Goal: Task Accomplishment & Management: Use online tool/utility

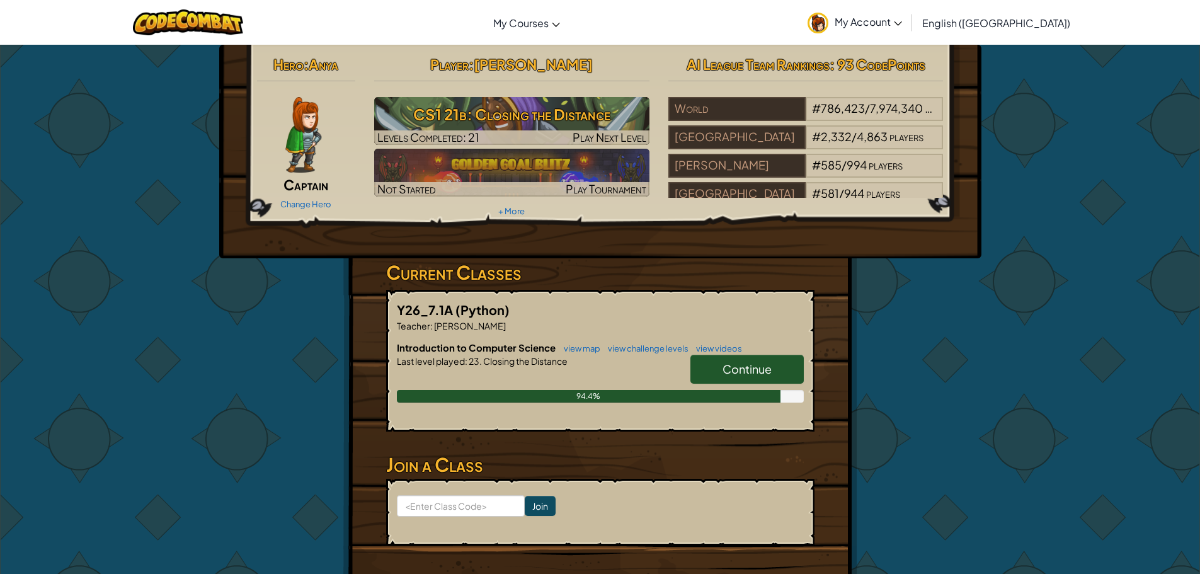
click at [727, 365] on span "Continue" at bounding box center [746, 368] width 49 height 14
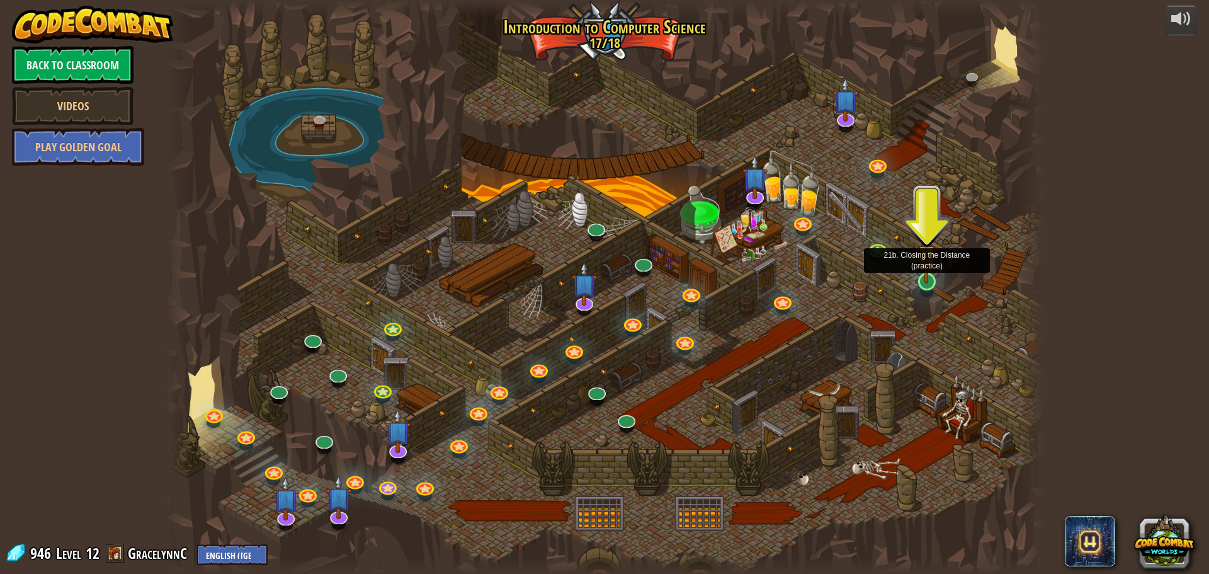
click at [932, 275] on img at bounding box center [926, 256] width 23 height 54
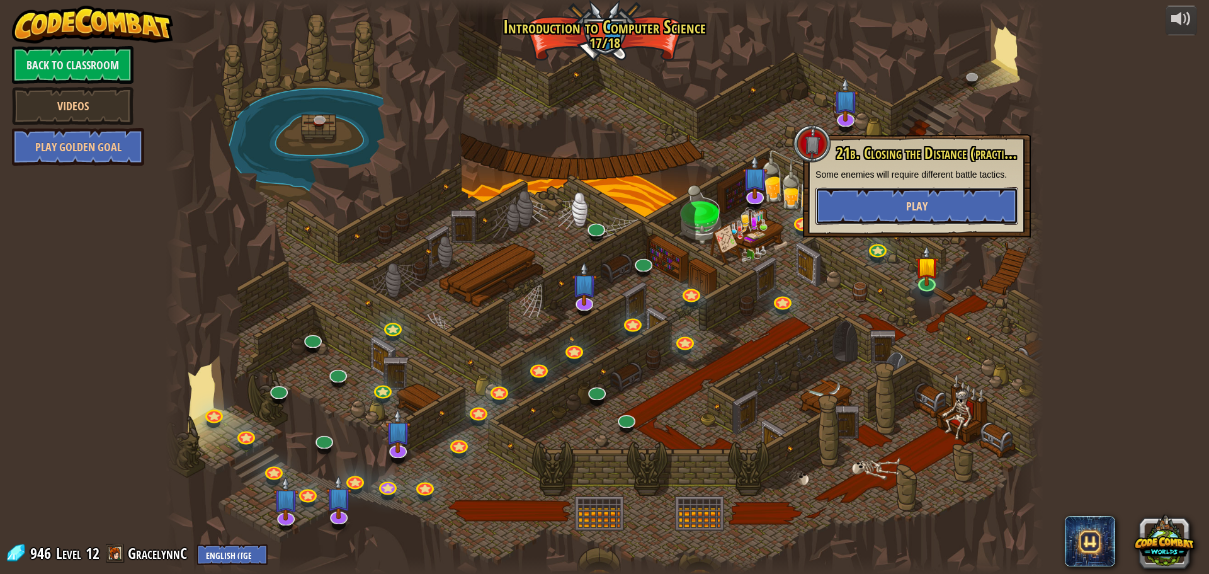
click at [885, 209] on button "Play" at bounding box center [917, 206] width 203 height 38
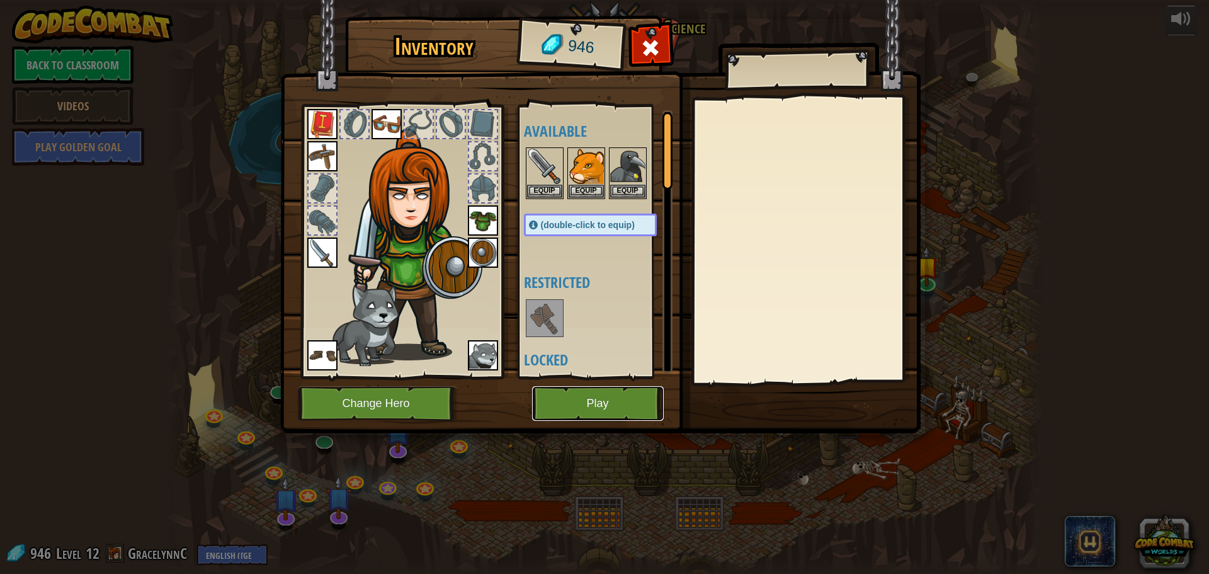
click at [601, 405] on button "Play" at bounding box center [598, 403] width 132 height 35
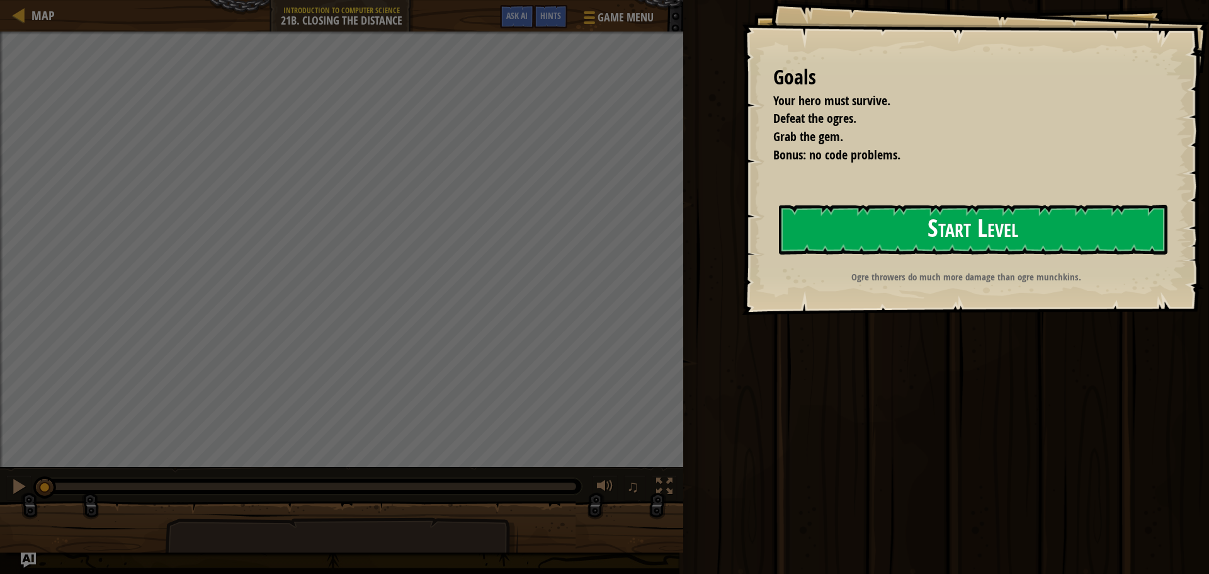
click at [845, 240] on button "Start Level" at bounding box center [973, 230] width 389 height 50
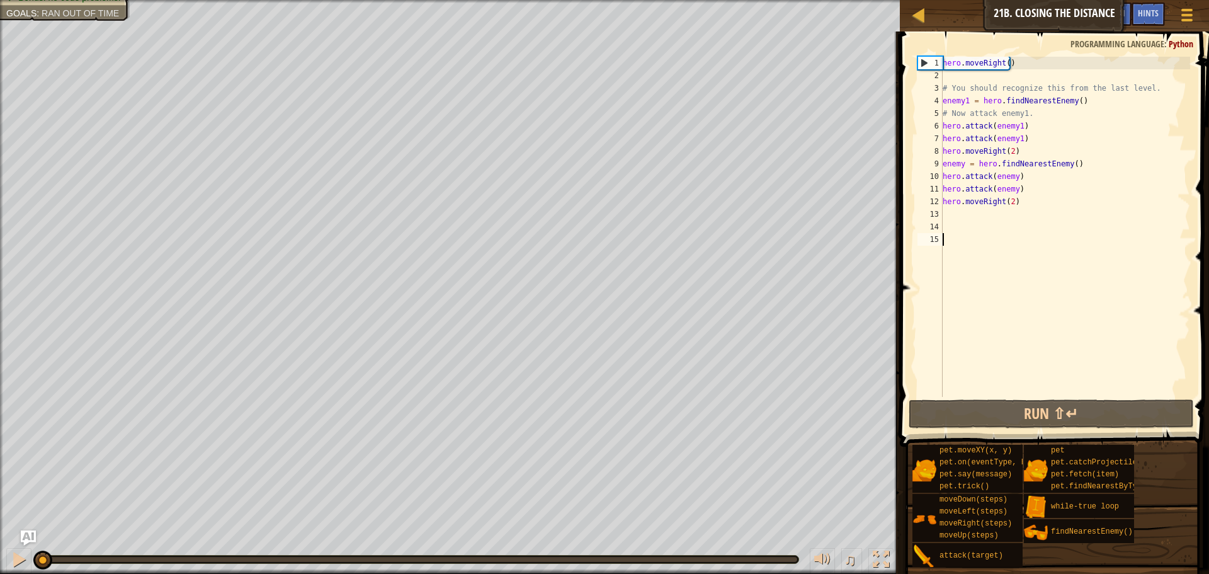
click at [988, 399] on span at bounding box center [1055, 221] width 319 height 452
click at [986, 403] on button "Run ⇧↵" at bounding box center [1051, 413] width 285 height 29
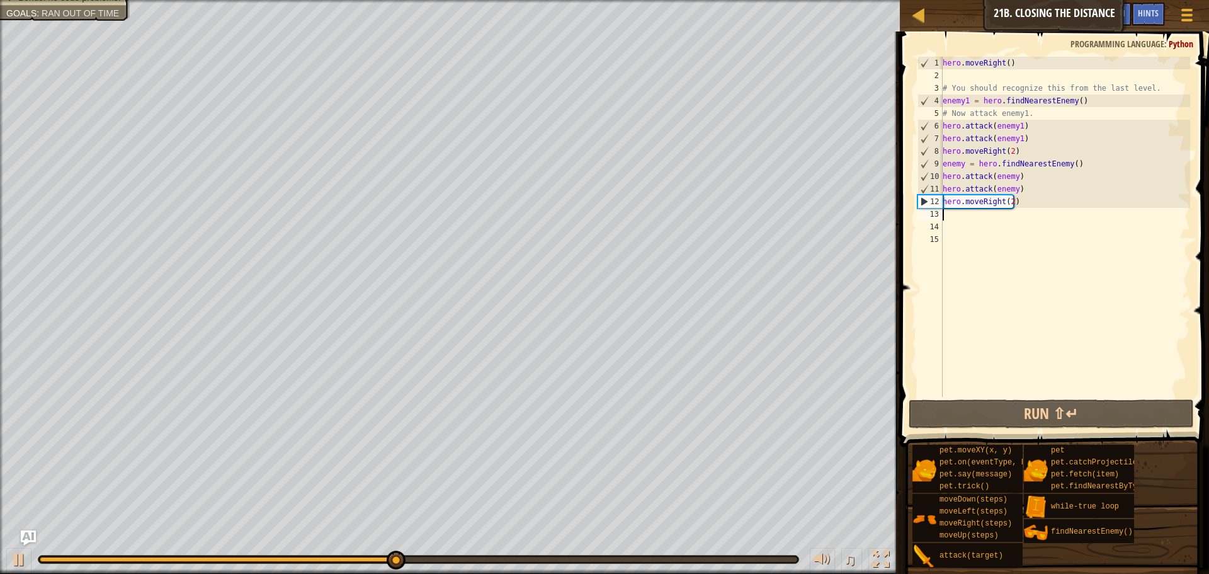
click at [970, 210] on div "hero . moveRight ( ) # You should recognize this from the last level. enemy1 = …" at bounding box center [1065, 239] width 250 height 365
click at [1024, 197] on div "hero . moveRight ( ) # You should recognize this from the last level. enemy1 = …" at bounding box center [1065, 239] width 250 height 365
click at [1006, 201] on div "hero . moveRight ( ) # You should recognize this from the last level. enemy1 = …" at bounding box center [1065, 239] width 250 height 365
click at [1008, 200] on div "hero . moveRight ( ) # You should recognize this from the last level. enemy1 = …" at bounding box center [1065, 239] width 250 height 365
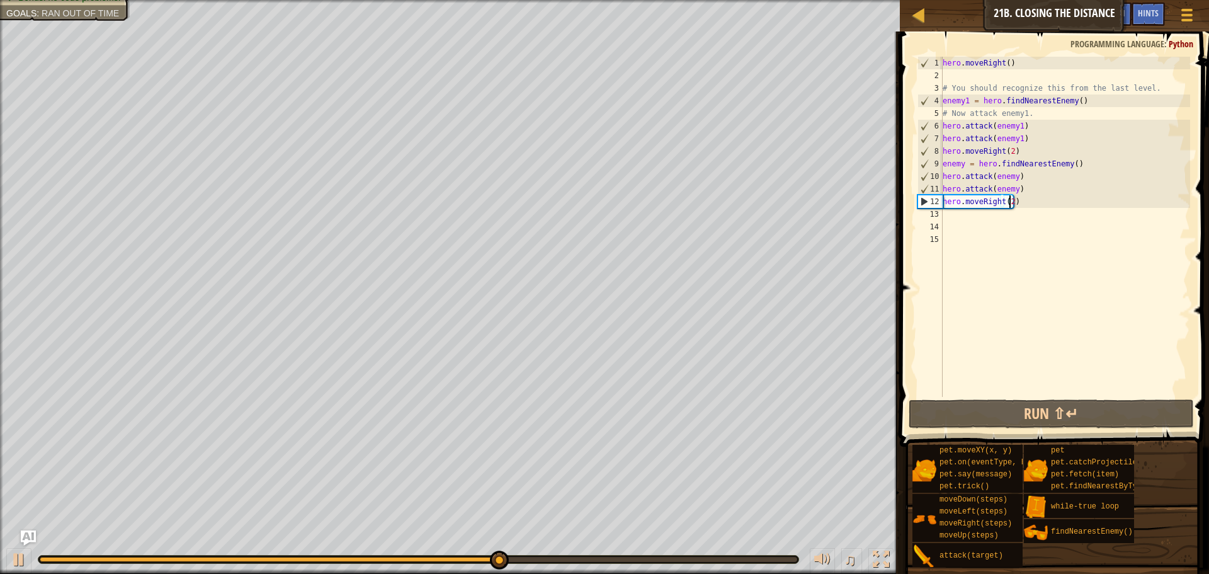
type textarea "hero.moveRight()"
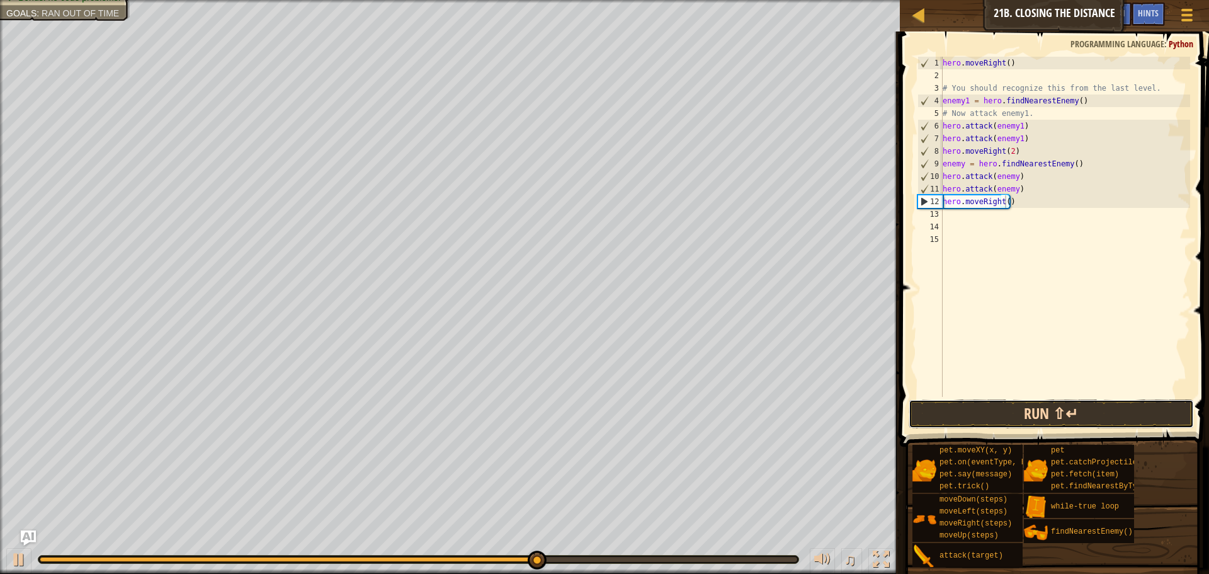
click at [980, 421] on button "Run ⇧↵" at bounding box center [1051, 413] width 285 height 29
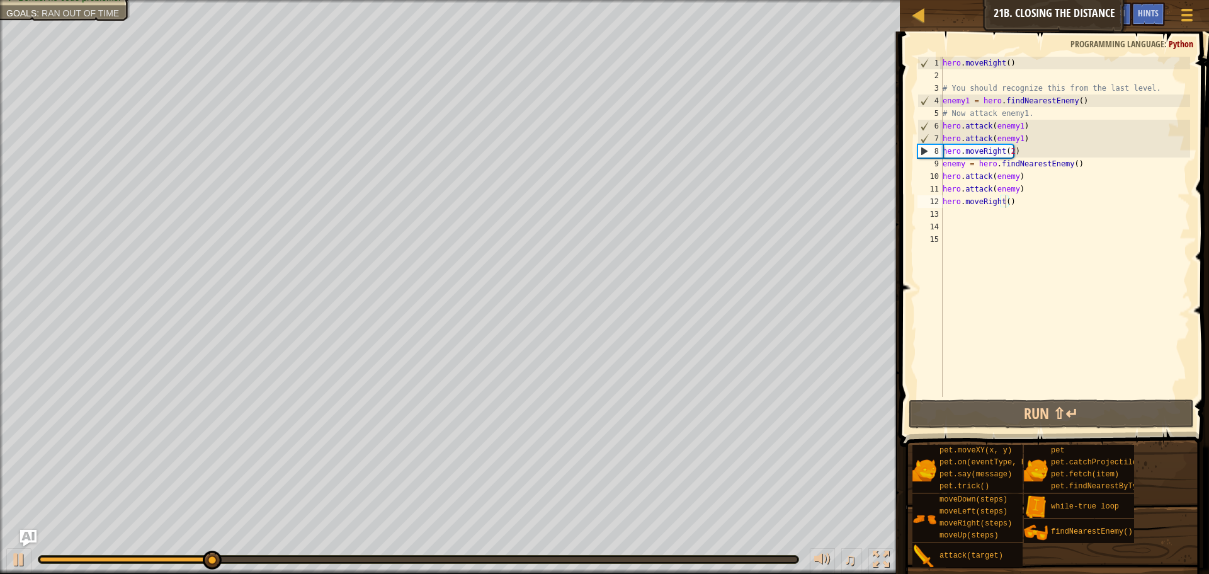
click at [24, 538] on img "Ask AI" at bounding box center [28, 538] width 16 height 16
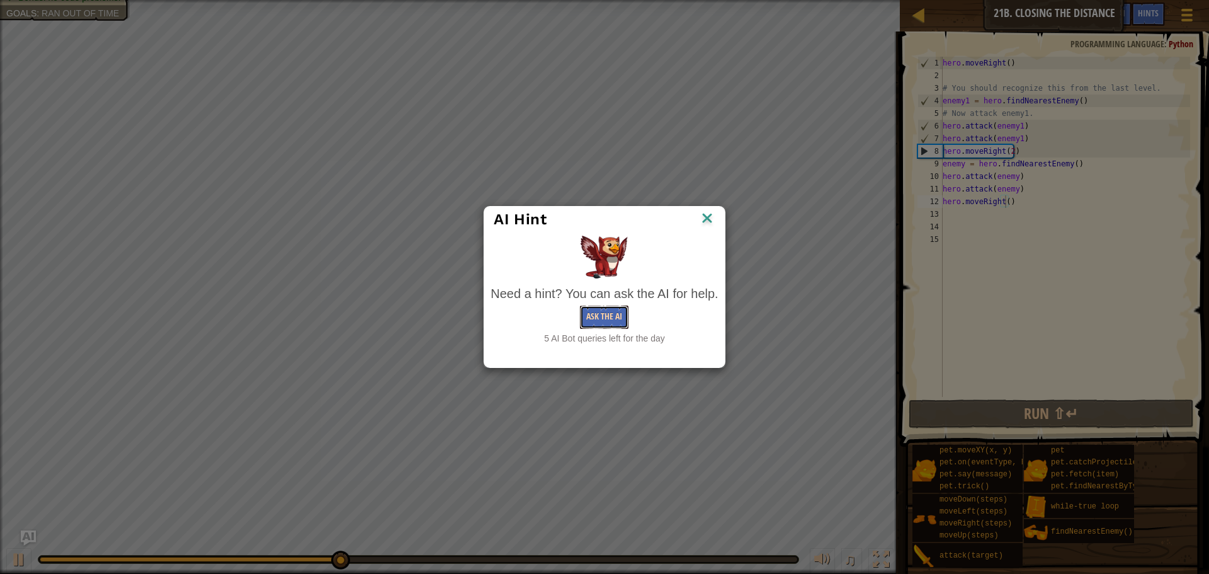
click at [582, 313] on button "Ask the AI" at bounding box center [604, 316] width 48 height 23
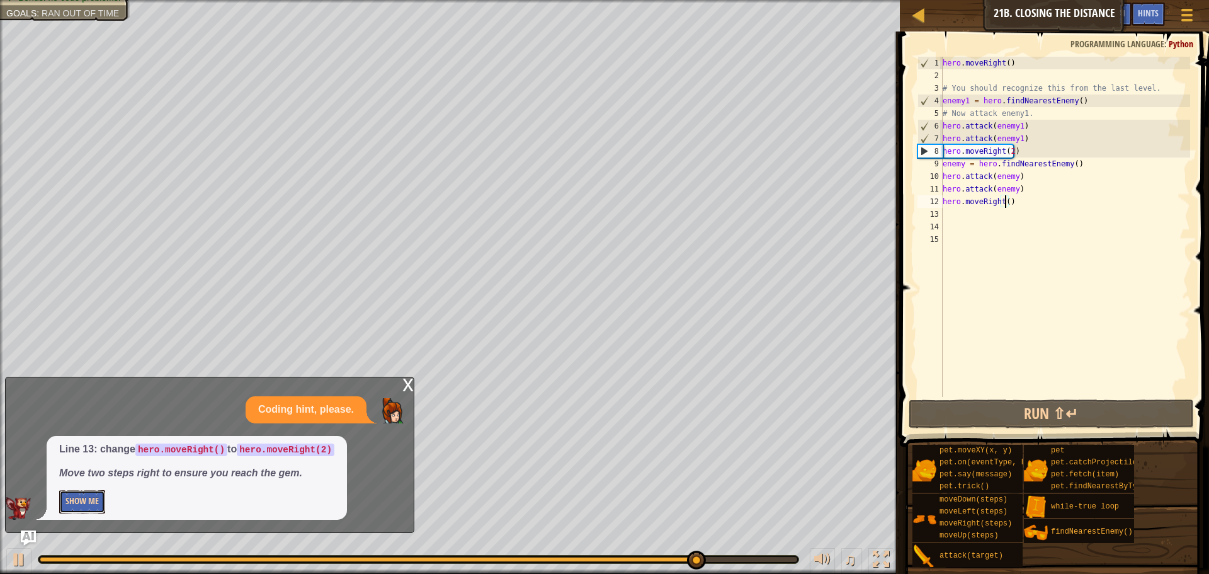
click at [84, 499] on button "Show Me" at bounding box center [82, 501] width 46 height 23
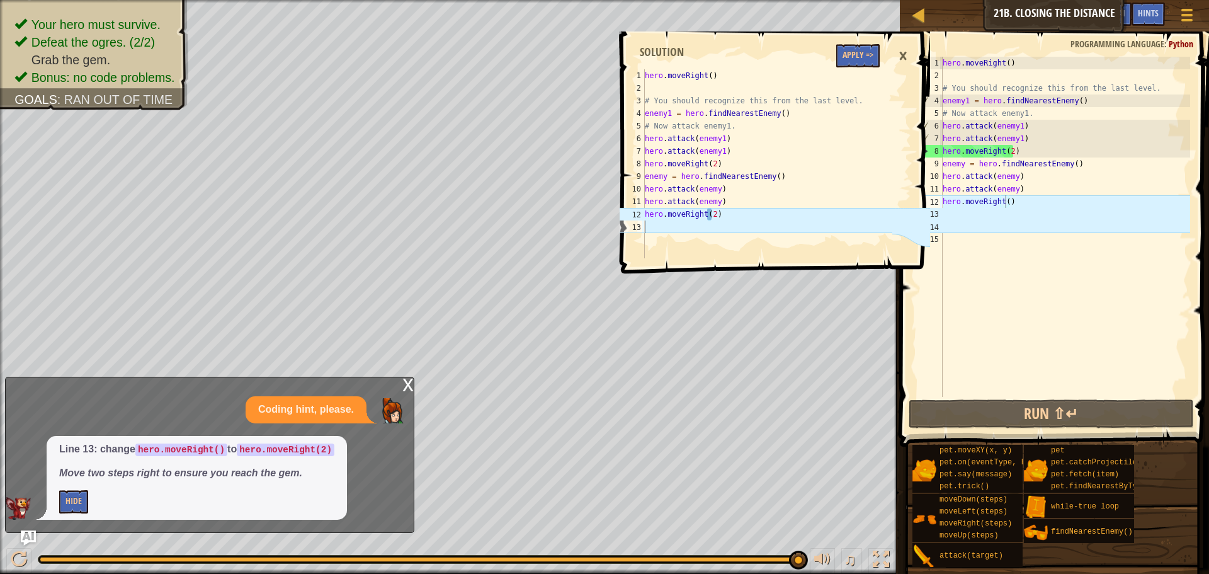
click at [1001, 205] on div "hero . moveRight ( ) # You should recognize this from the last level. enemy1 = …" at bounding box center [1065, 239] width 250 height 365
click at [1002, 205] on div "hero . moveRight ( ) # You should recognize this from the last level. enemy1 = …" at bounding box center [1065, 239] width 250 height 365
click at [1004, 205] on div "hero . moveRight ( ) # You should recognize this from the last level. enemy1 = …" at bounding box center [1065, 239] width 250 height 365
type textarea "hero.moveRight(2)"
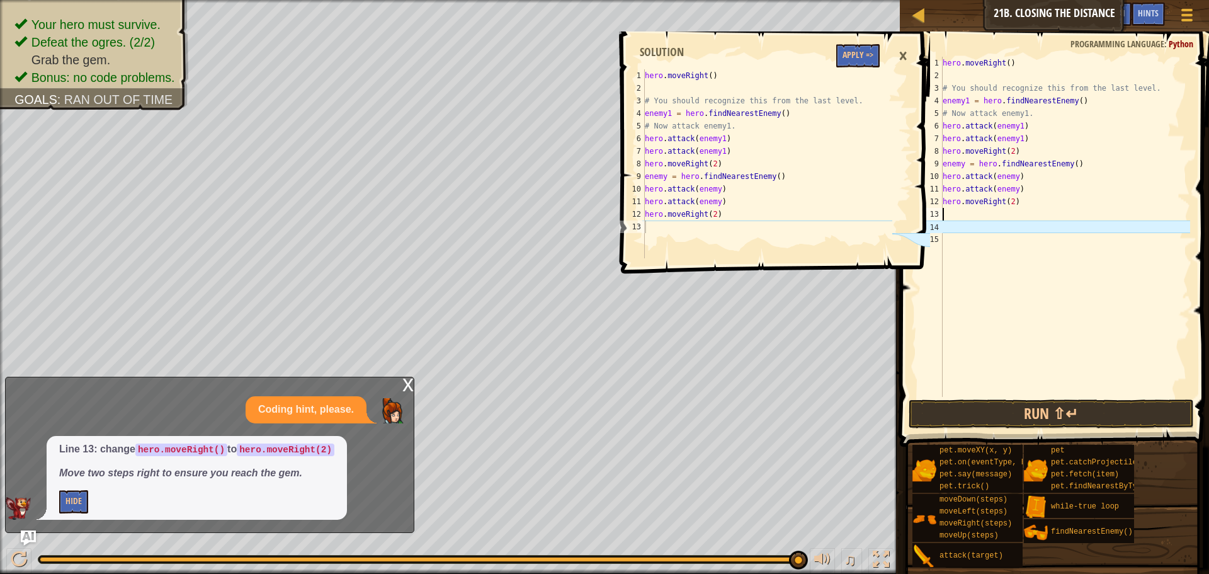
click at [998, 215] on div "hero . moveRight ( ) # You should recognize this from the last level. enemy1 = …" at bounding box center [1065, 239] width 250 height 365
click at [987, 230] on div "hero . moveRight ( ) # You should recognize this from the last level. enemy1 = …" at bounding box center [1065, 239] width 250 height 365
click at [987, 237] on div "hero . moveRight ( ) # You should recognize this from the last level. enemy1 = …" at bounding box center [1065, 239] width 250 height 365
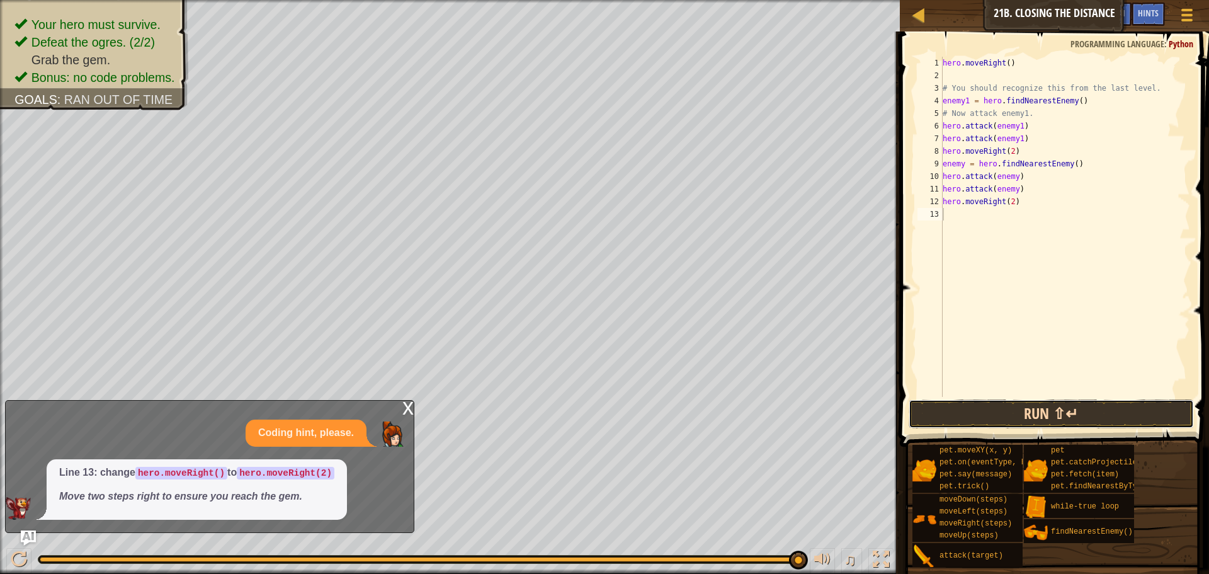
click at [964, 407] on button "Run ⇧↵" at bounding box center [1051, 413] width 285 height 29
